Goal: Task Accomplishment & Management: Use online tool/utility

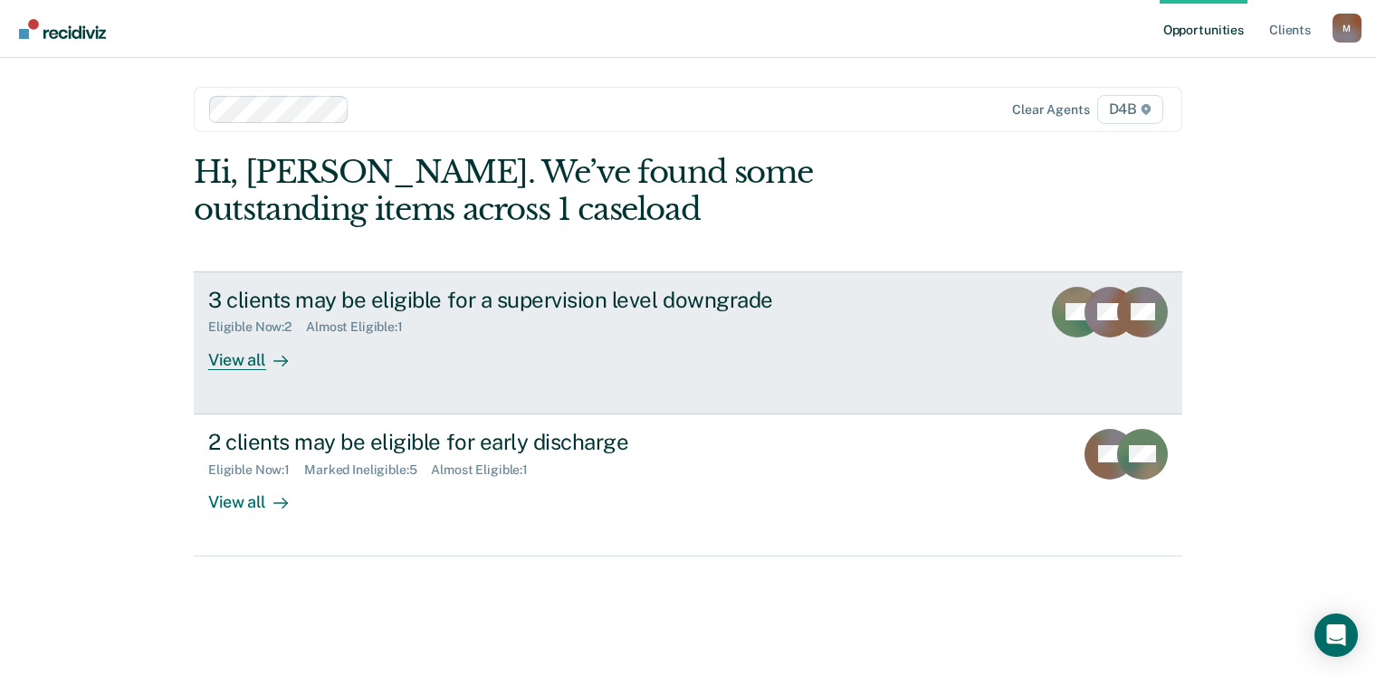
click at [266, 358] on div at bounding box center [277, 359] width 22 height 21
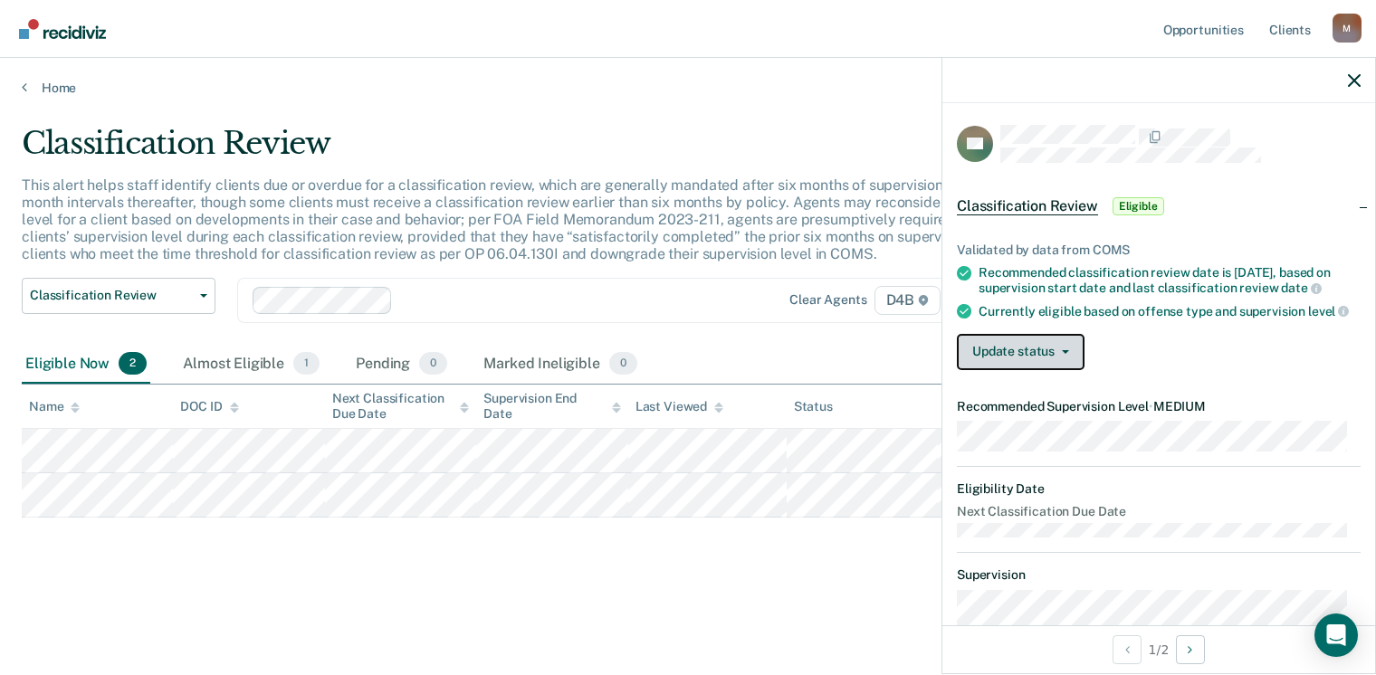
click at [1077, 365] on button "Update status" at bounding box center [1021, 352] width 128 height 36
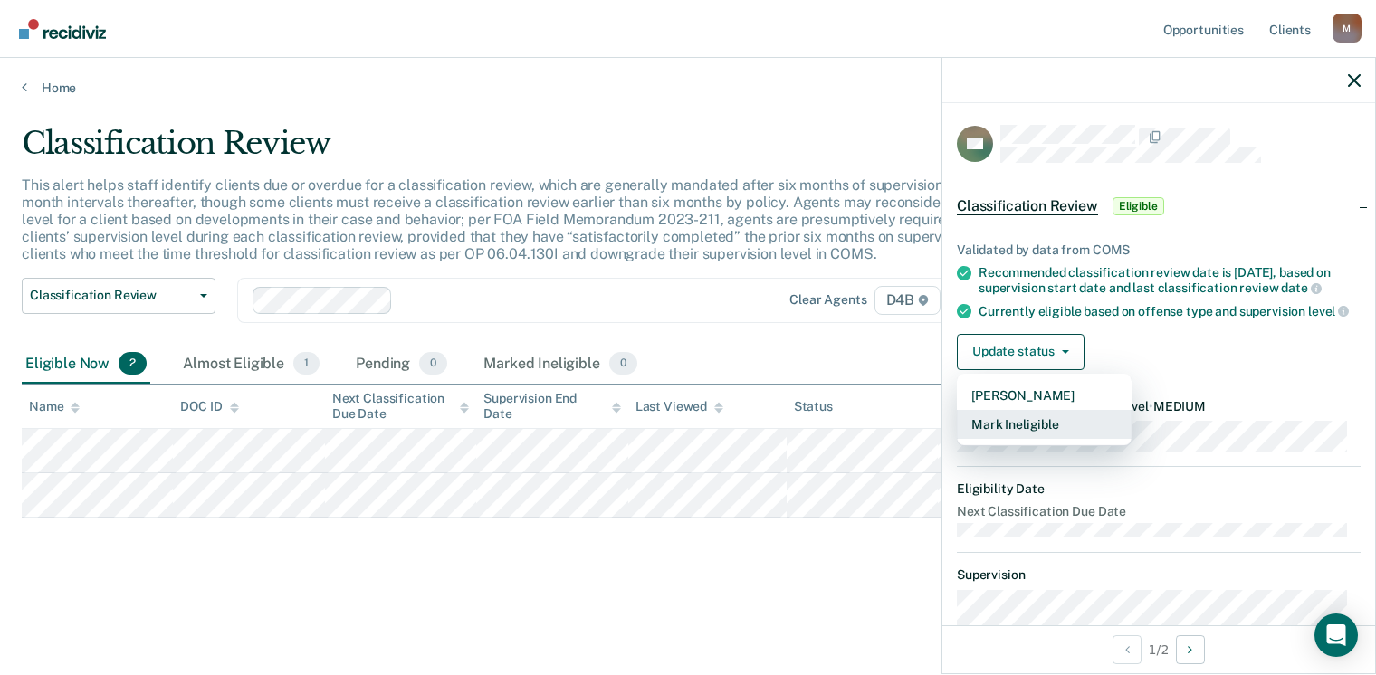
click at [1045, 435] on button "Mark Ineligible" at bounding box center [1044, 424] width 175 height 29
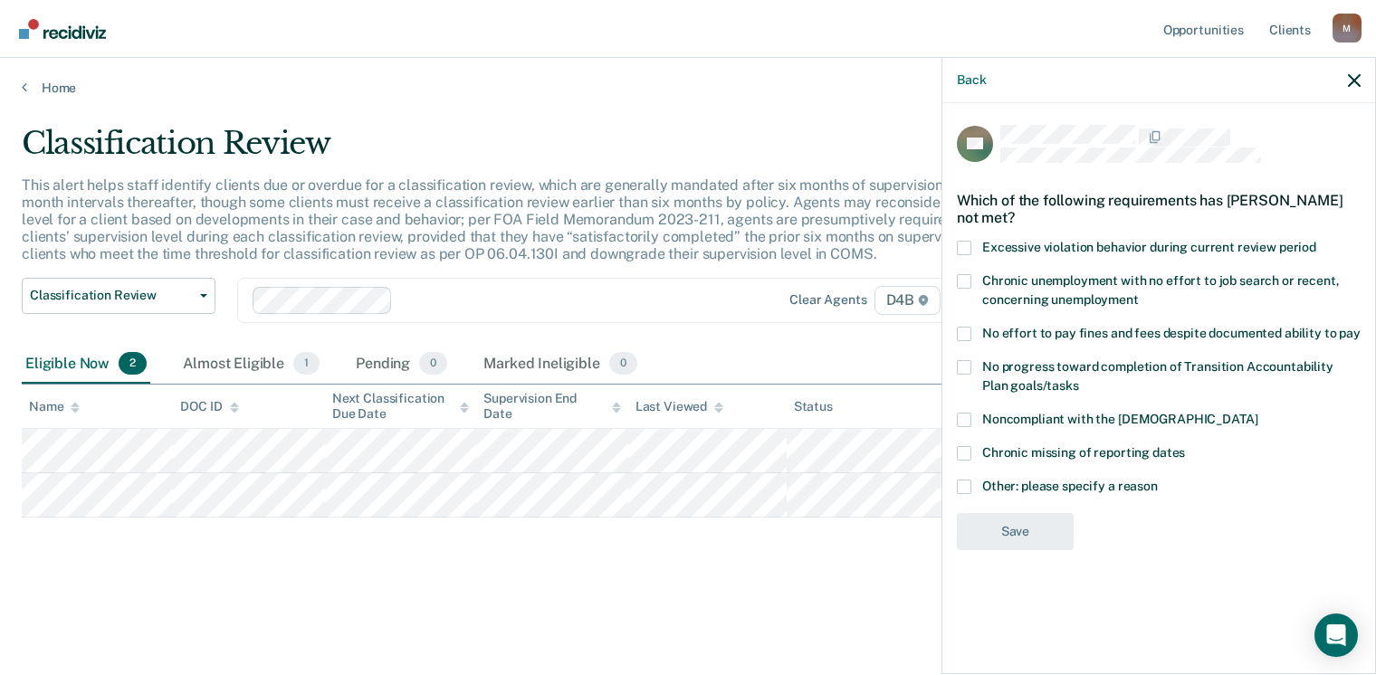
click at [971, 415] on label "Noncompliant with the [DEMOGRAPHIC_DATA]" at bounding box center [1159, 422] width 404 height 19
click at [1257, 413] on input "Noncompliant with the [DEMOGRAPHIC_DATA]" at bounding box center [1257, 413] width 0 height 0
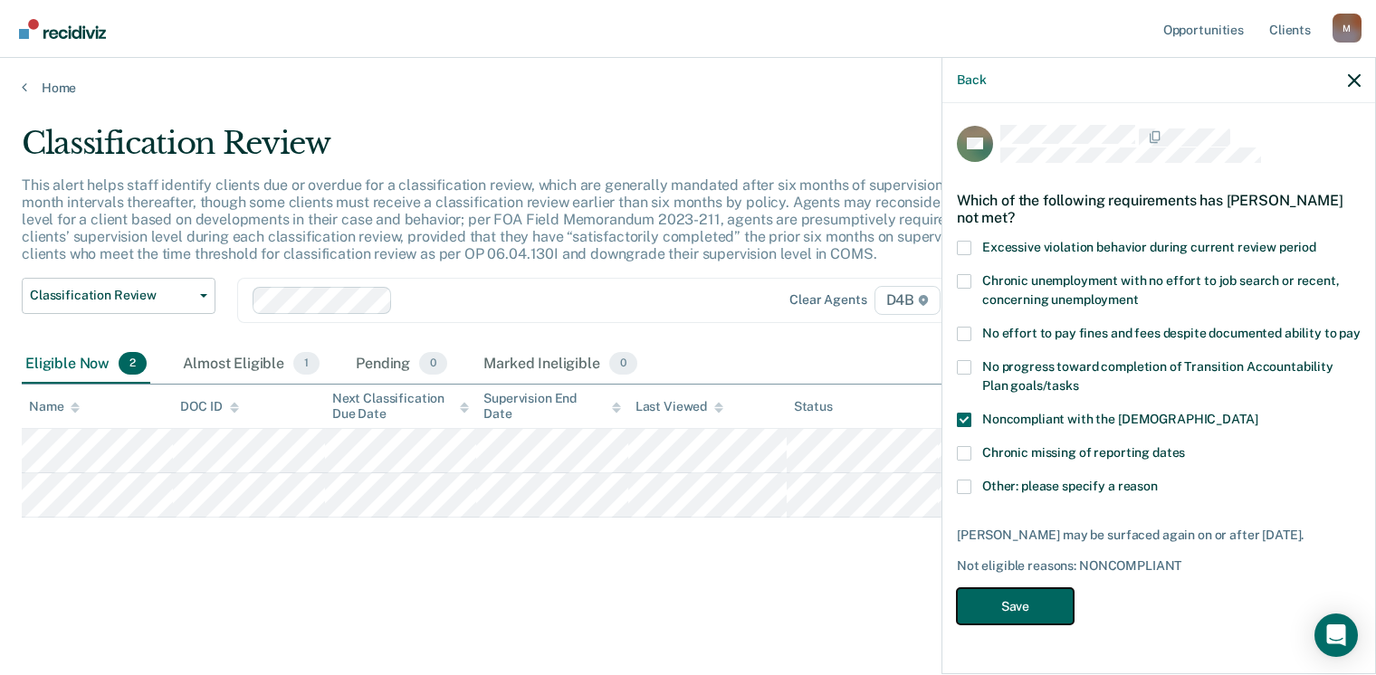
click at [1031, 598] on button "Save" at bounding box center [1015, 606] width 117 height 37
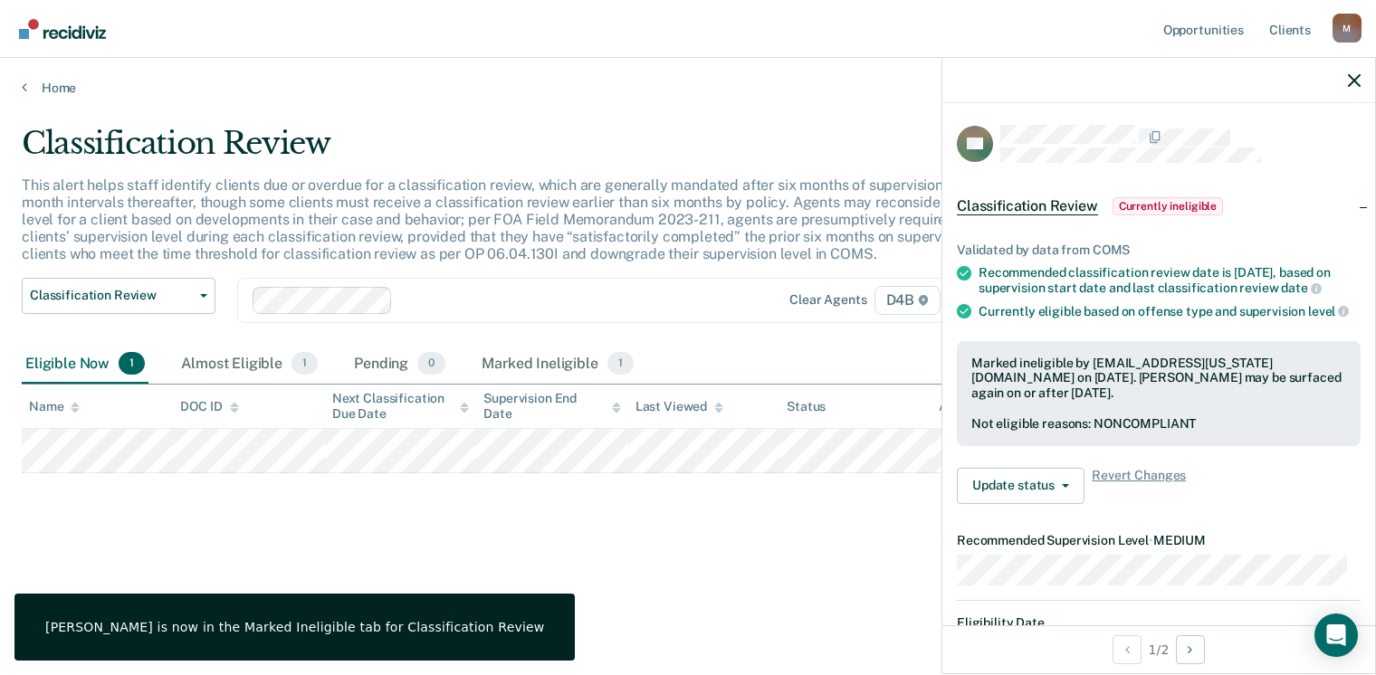
click at [643, 556] on div "Classification Review This alert helps staff identify clients due or overdue fo…" at bounding box center [688, 361] width 1332 height 473
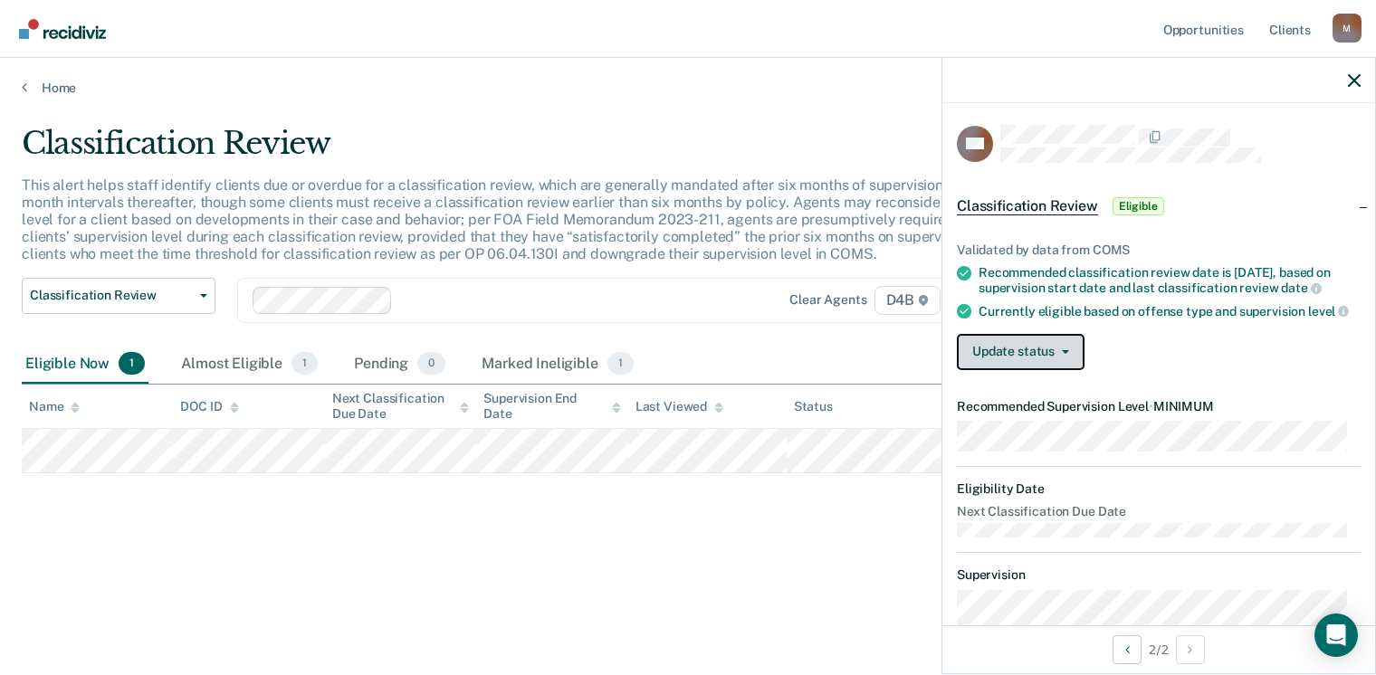
click at [1075, 357] on button "Update status" at bounding box center [1021, 352] width 128 height 36
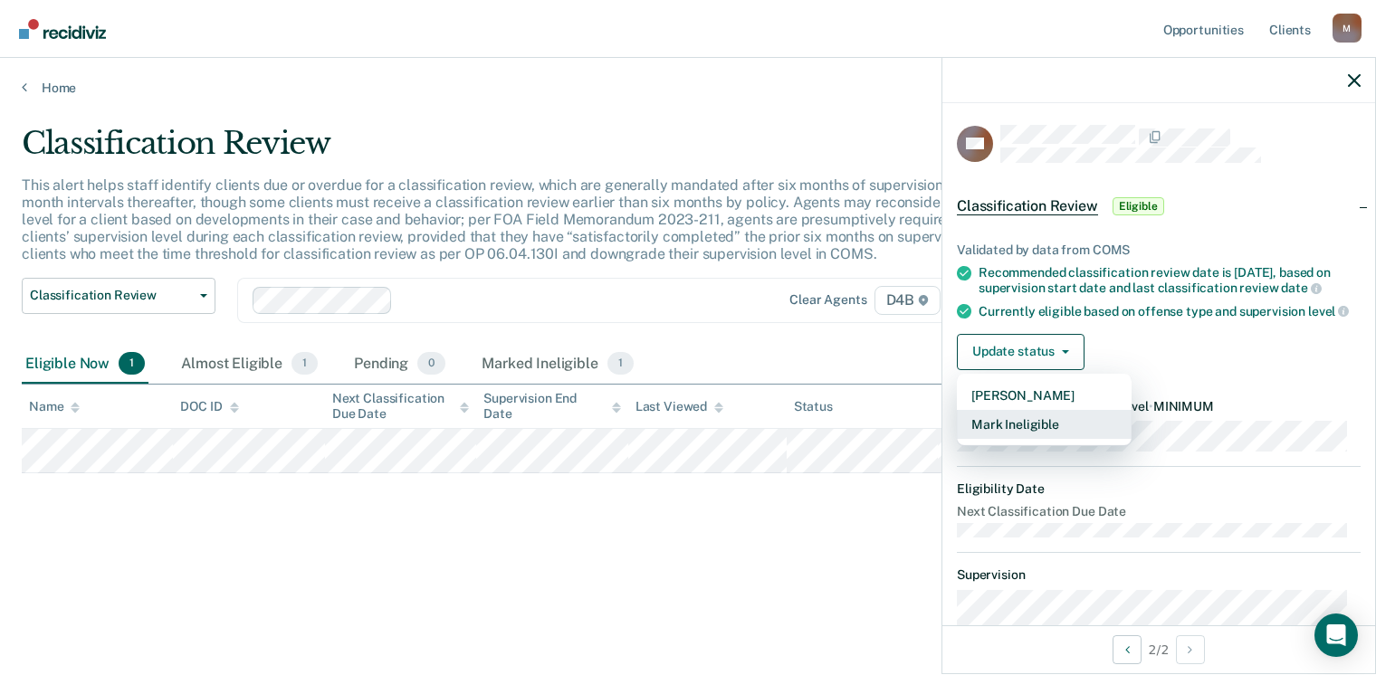
click at [1054, 438] on button "Mark Ineligible" at bounding box center [1044, 424] width 175 height 29
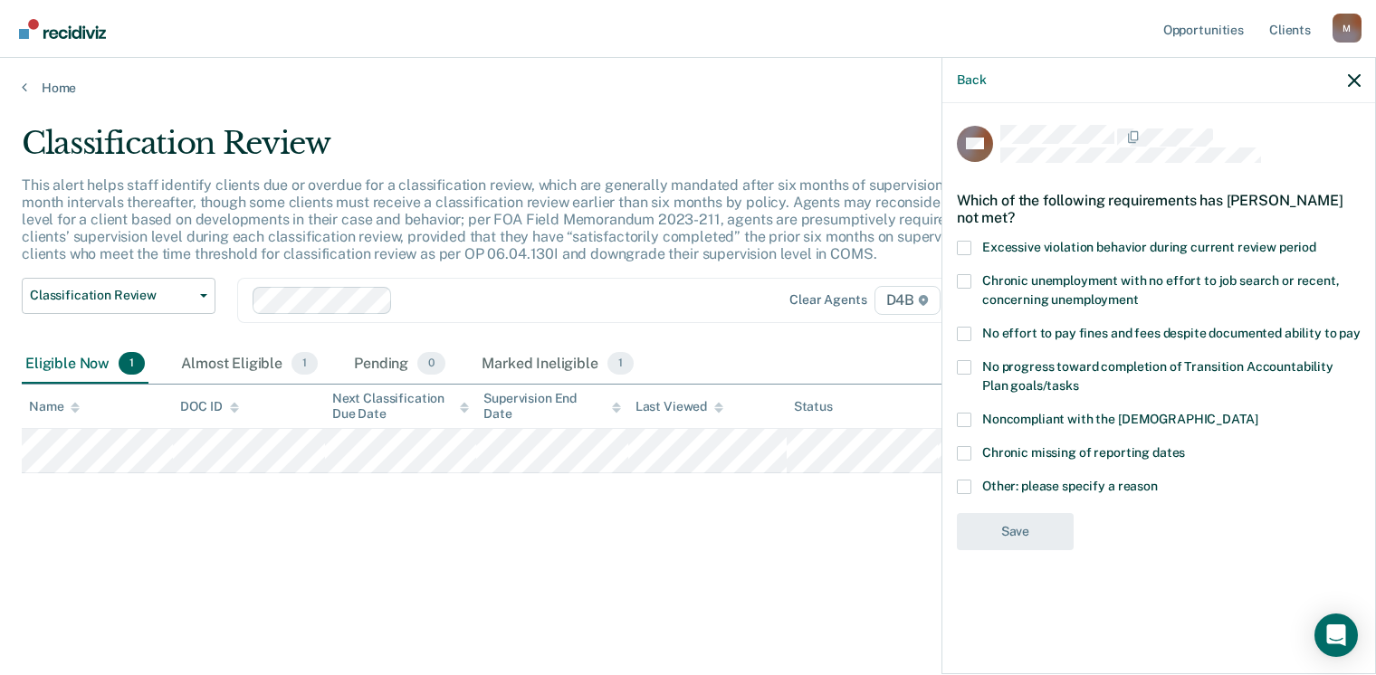
click at [964, 417] on span at bounding box center [964, 420] width 14 height 14
click at [1257, 413] on input "Noncompliant with the [DEMOGRAPHIC_DATA]" at bounding box center [1257, 413] width 0 height 0
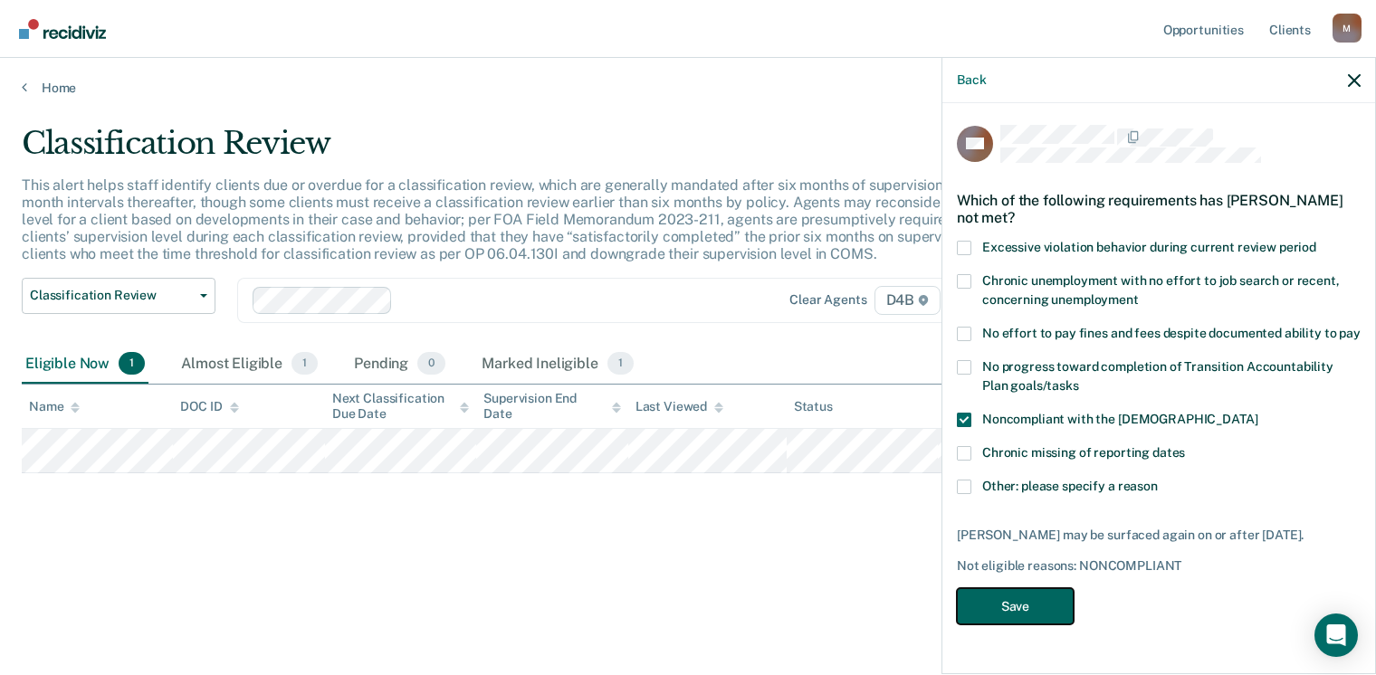
click at [1038, 596] on button "Save" at bounding box center [1015, 606] width 117 height 37
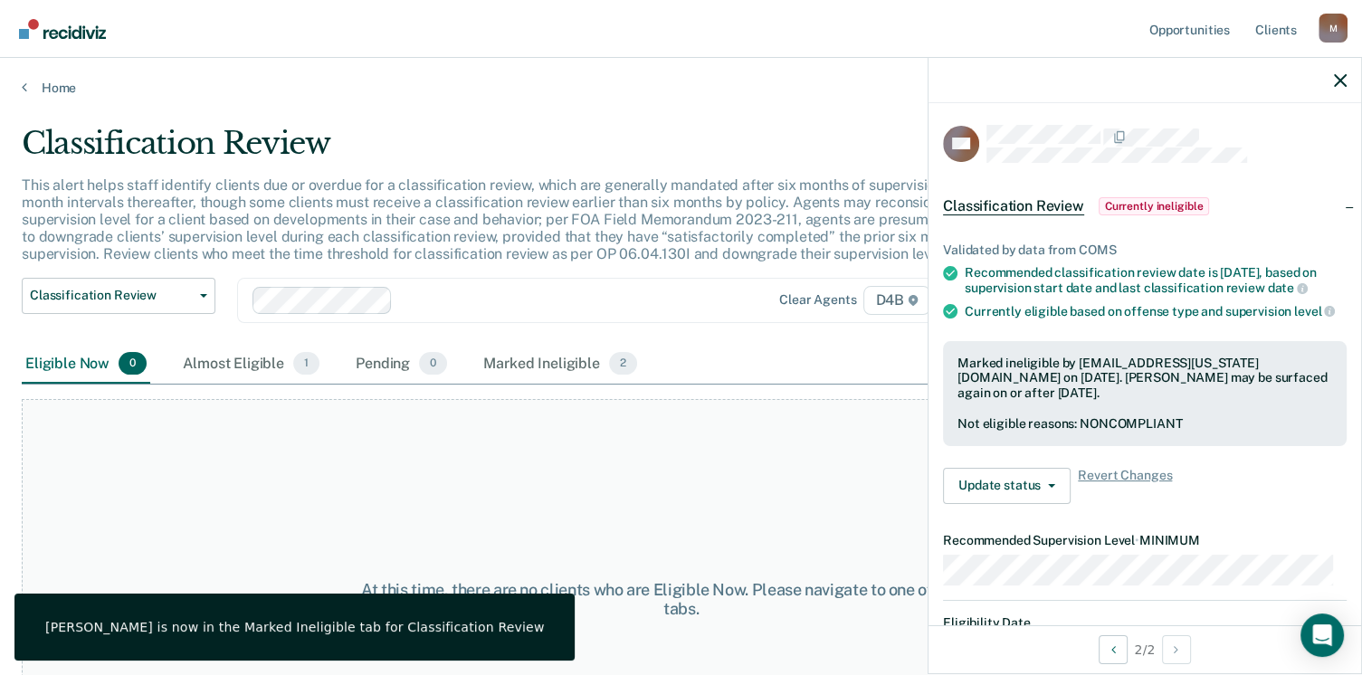
click at [689, 501] on div "At this time, there are no clients who are Eligible Now. Please navigate to one…" at bounding box center [681, 599] width 1319 height 400
click at [1344, 75] on icon "button" at bounding box center [1340, 80] width 13 height 13
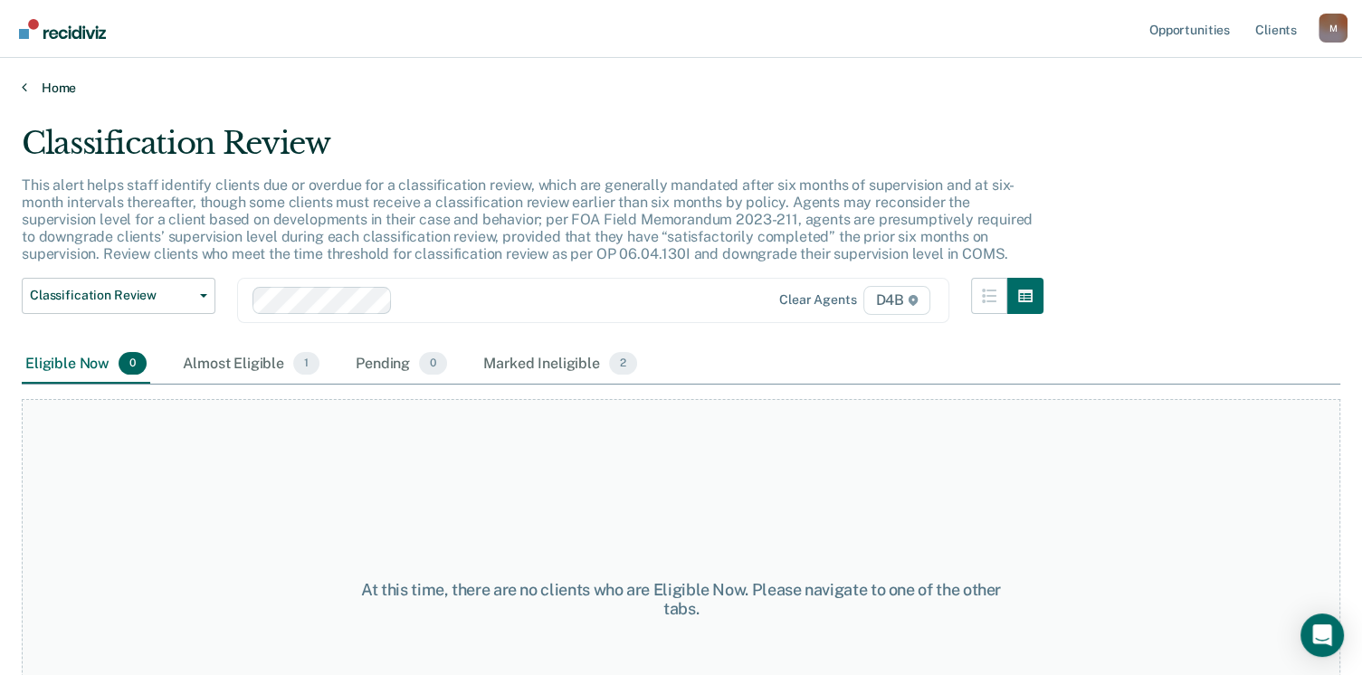
click at [59, 91] on link "Home" at bounding box center [681, 88] width 1319 height 16
